Goal: Information Seeking & Learning: Learn about a topic

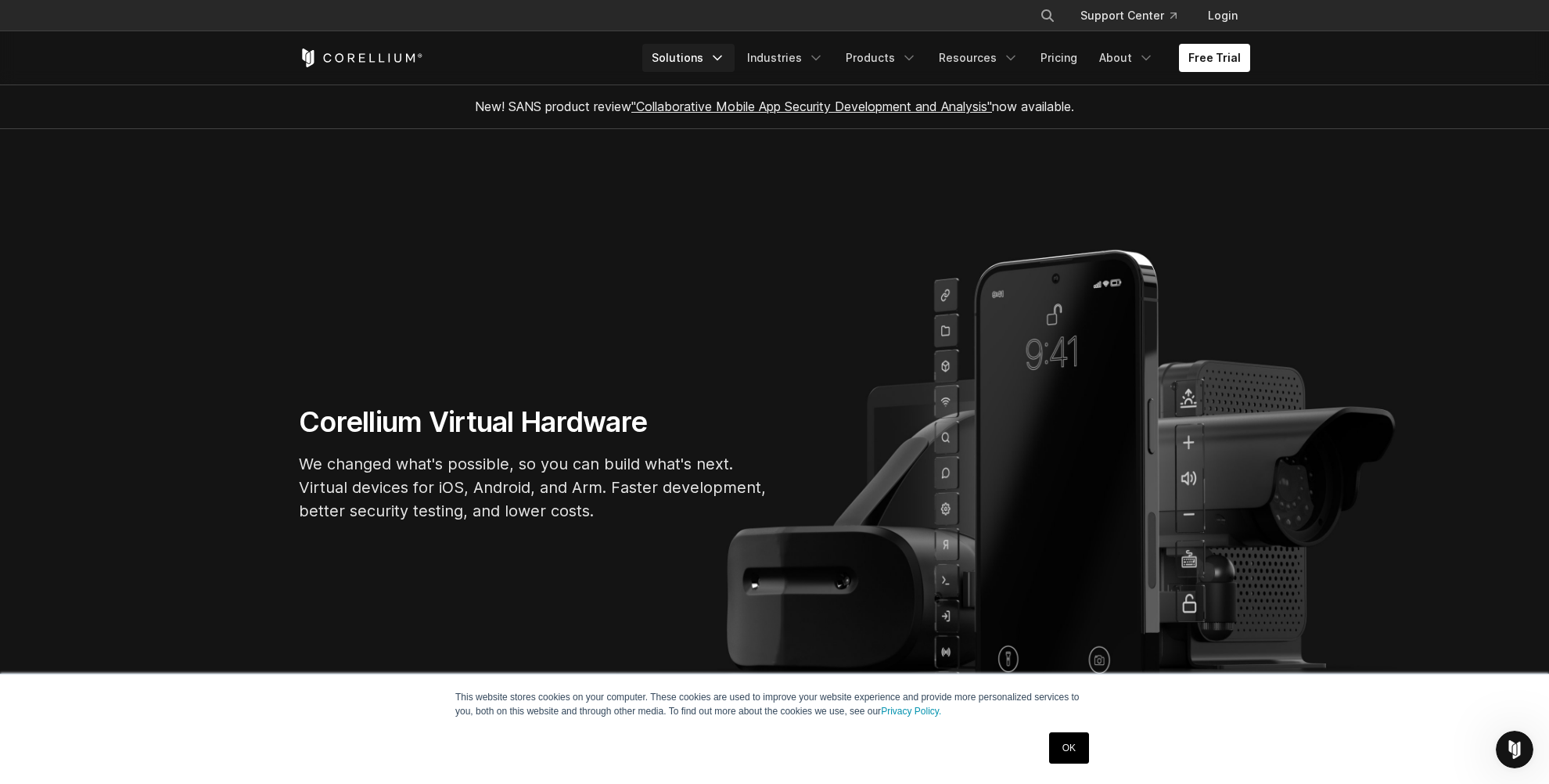
click at [725, 55] on icon "Navigation Menu" at bounding box center [717, 58] width 16 height 16
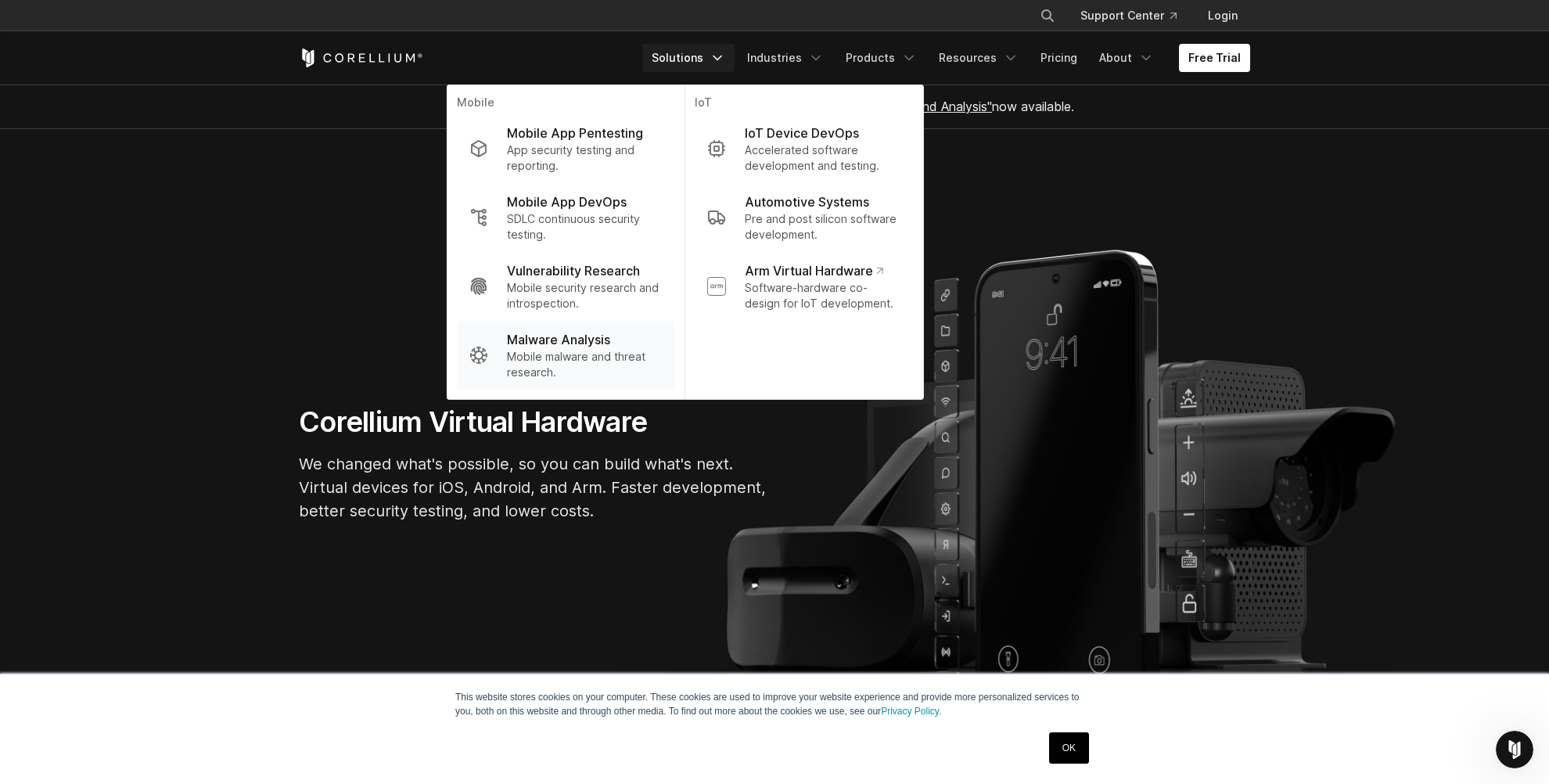
click at [598, 355] on p "Mobile malware and threat research." at bounding box center [584, 364] width 156 height 31
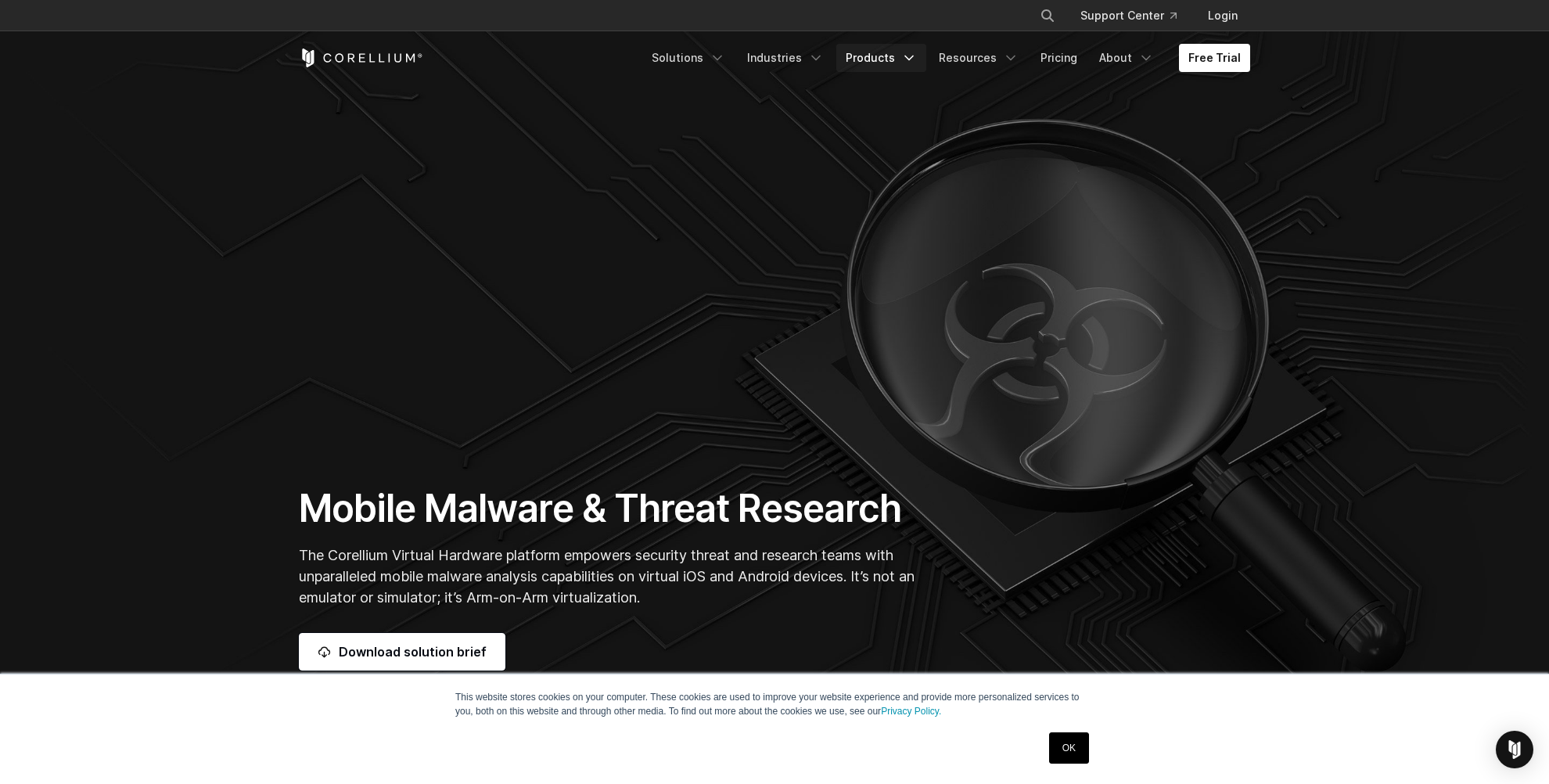
click at [917, 58] on icon "Navigation Menu" at bounding box center [909, 58] width 16 height 16
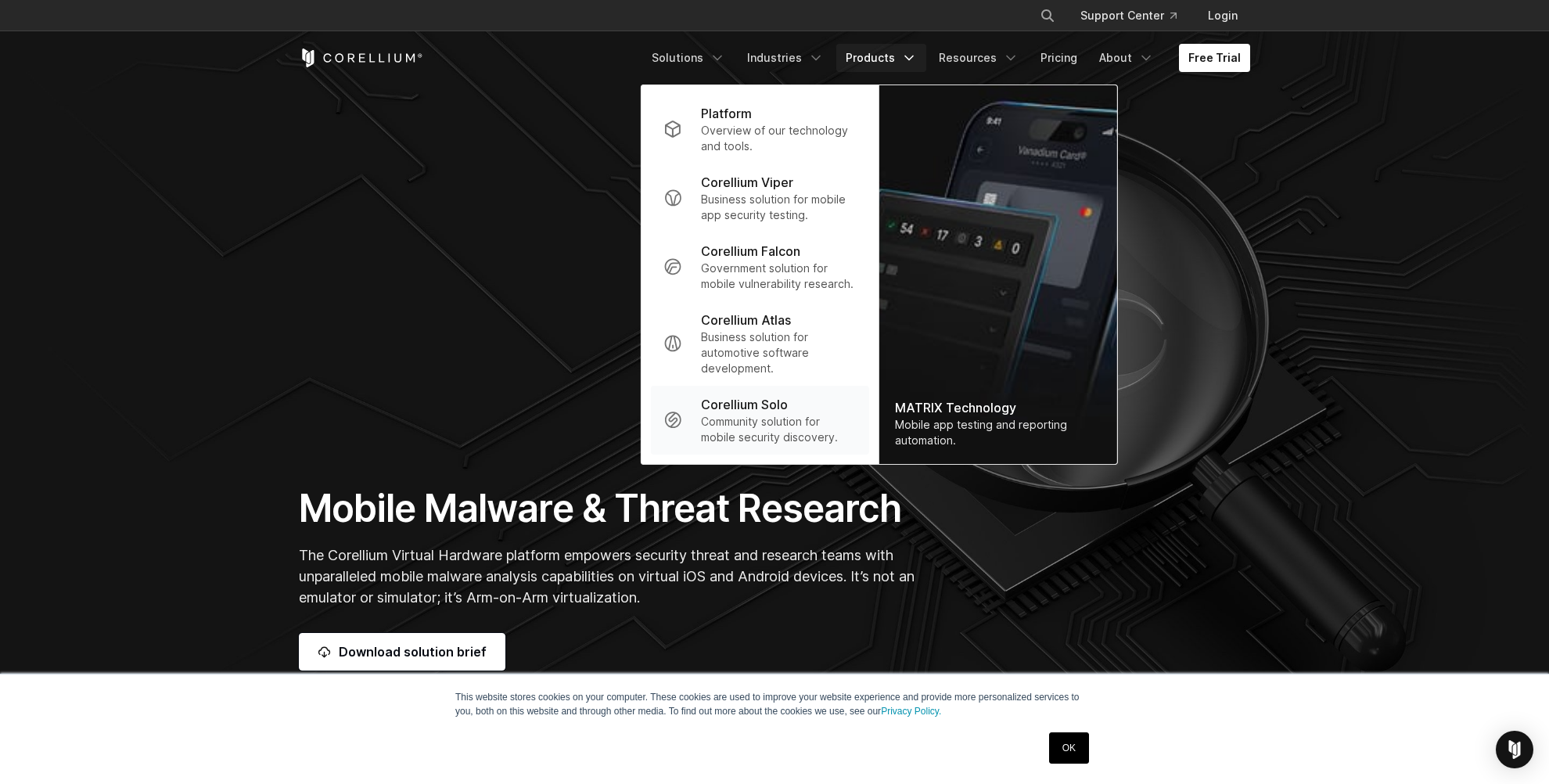
click at [765, 408] on p "Corellium Solo" at bounding box center [744, 404] width 87 height 19
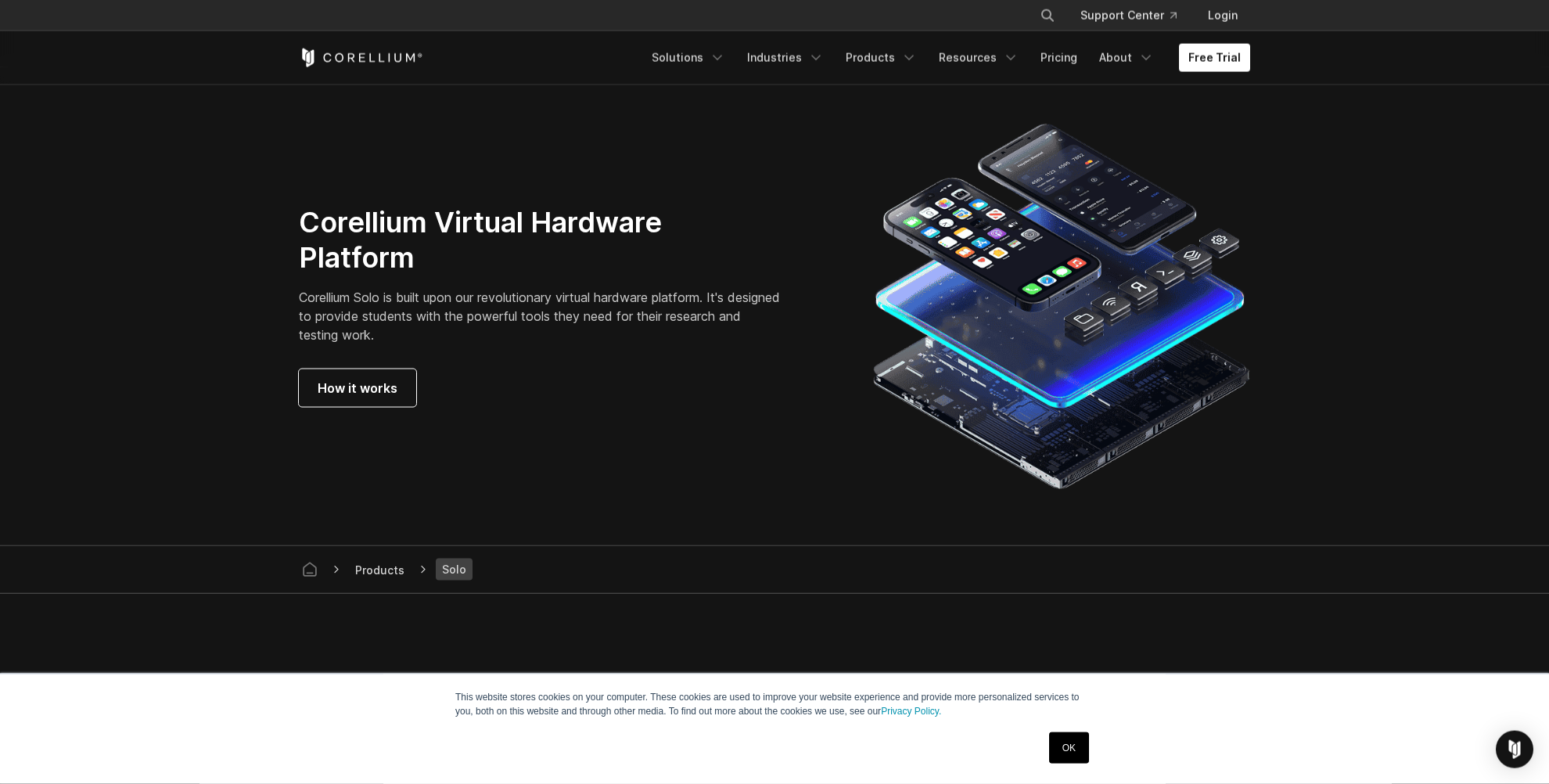
scroll to position [2754, 0]
